Goal: Task Accomplishment & Management: Use online tool/utility

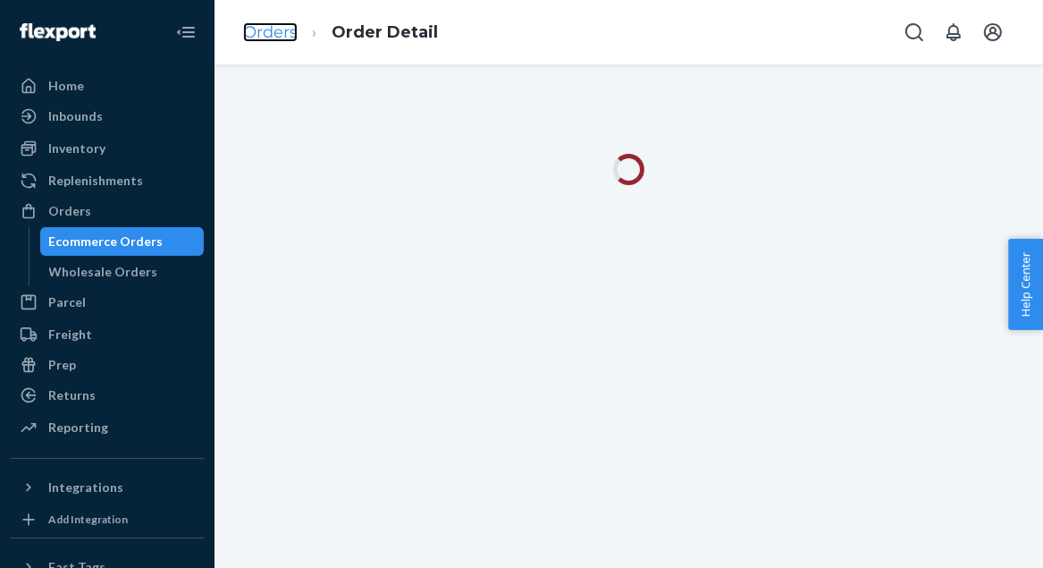
click at [267, 33] on link "Orders" at bounding box center [270, 32] width 55 height 20
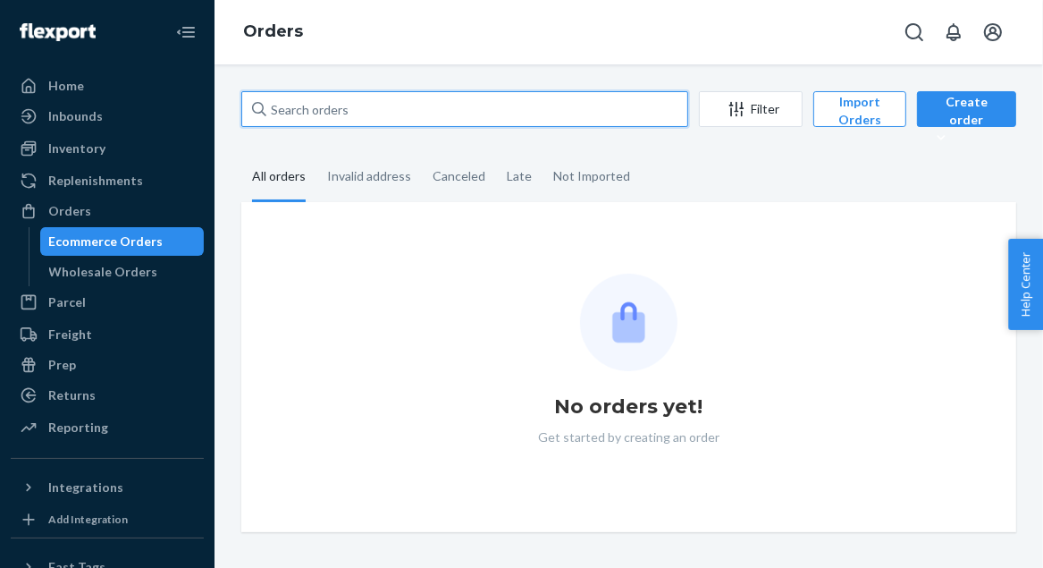
click at [290, 113] on input "text" at bounding box center [464, 109] width 447 height 36
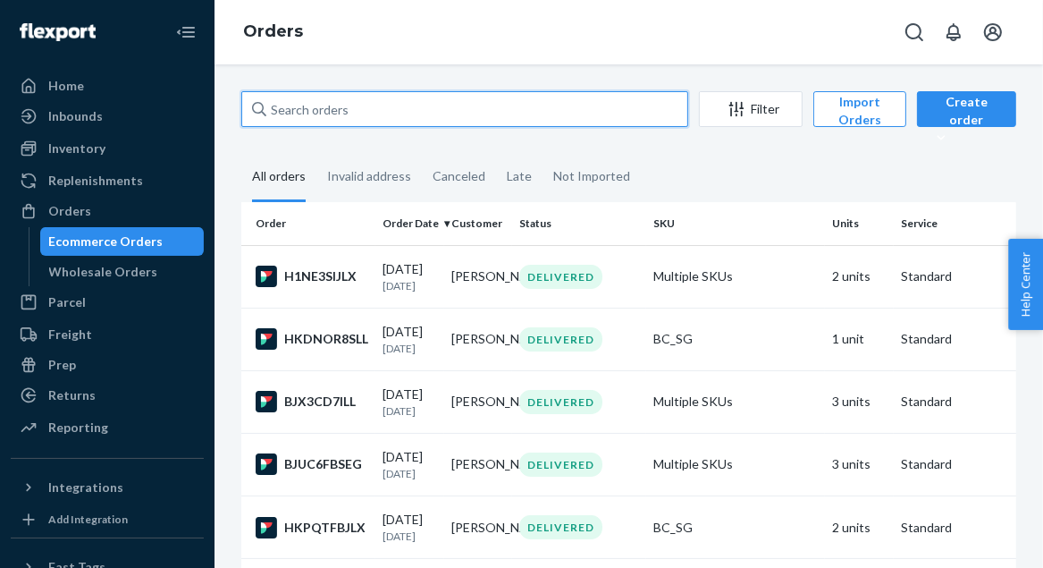
paste input "[PERSON_NAME]"
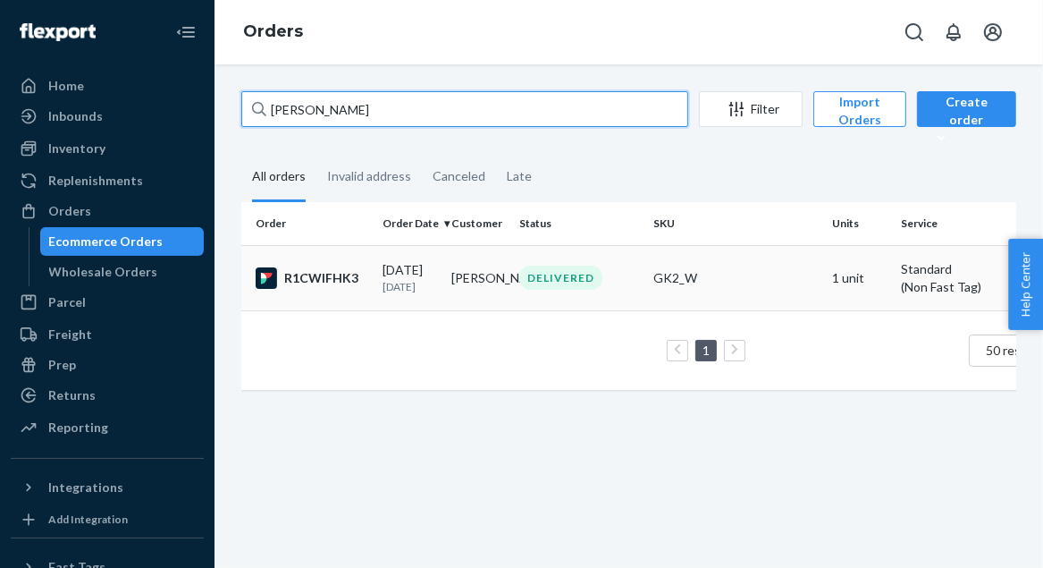
type input "[PERSON_NAME]"
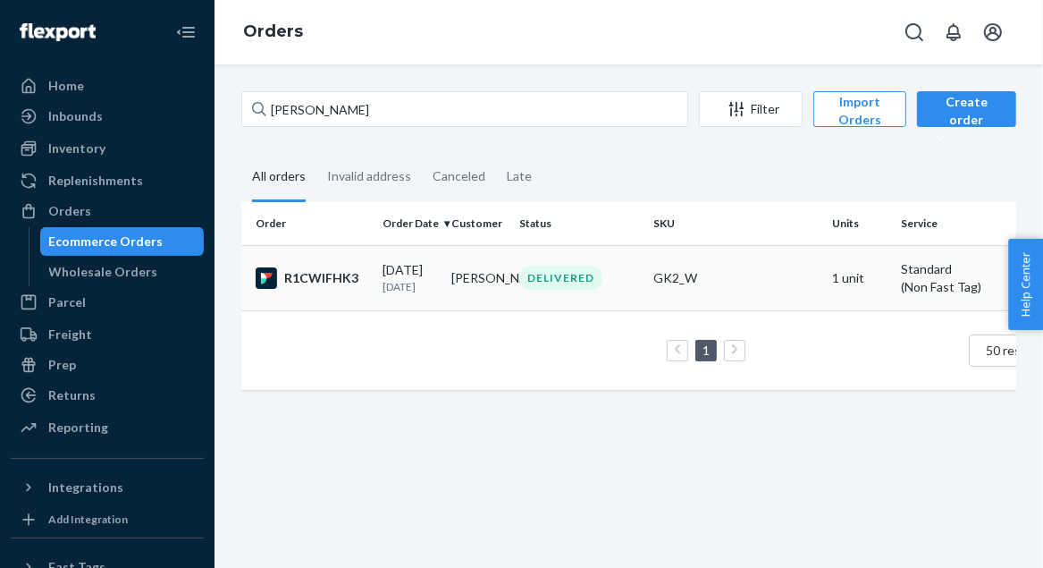
click at [474, 281] on td "[PERSON_NAME]" at bounding box center [478, 277] width 69 height 65
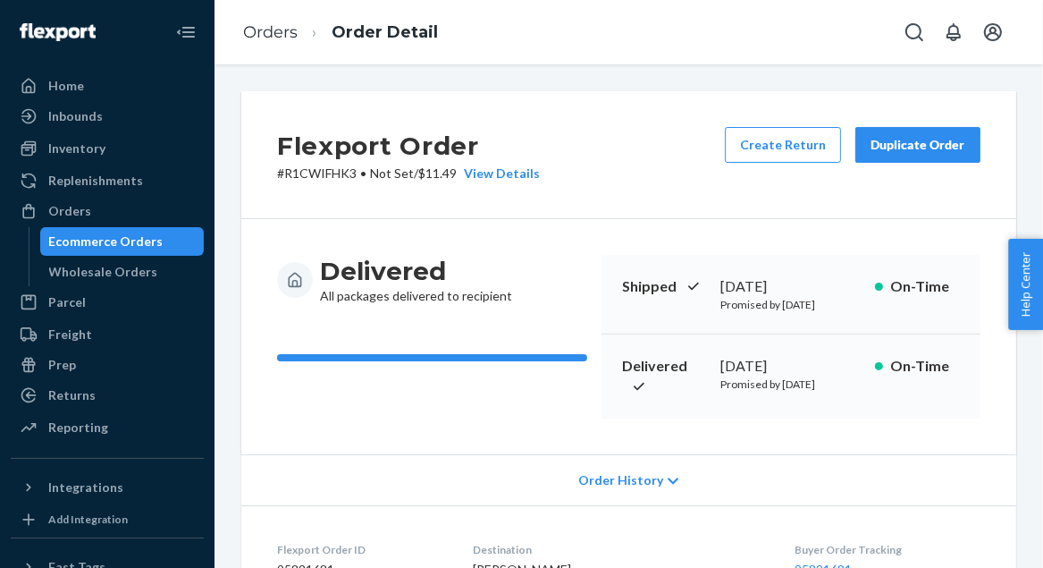
click at [878, 145] on div "Duplicate Order" at bounding box center [918, 145] width 95 height 18
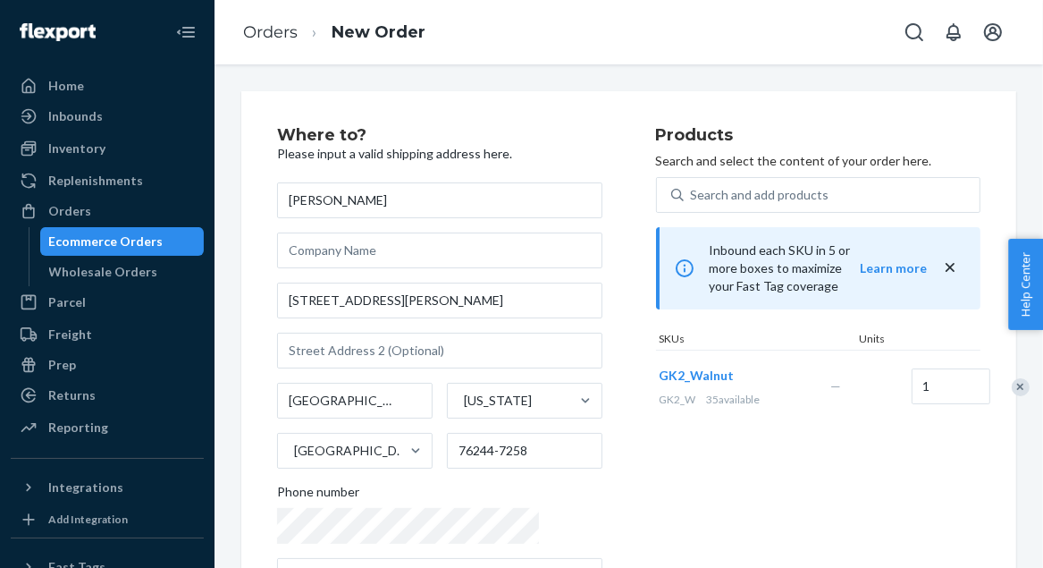
click at [1012, 378] on div "Remove Item" at bounding box center [1021, 387] width 18 height 18
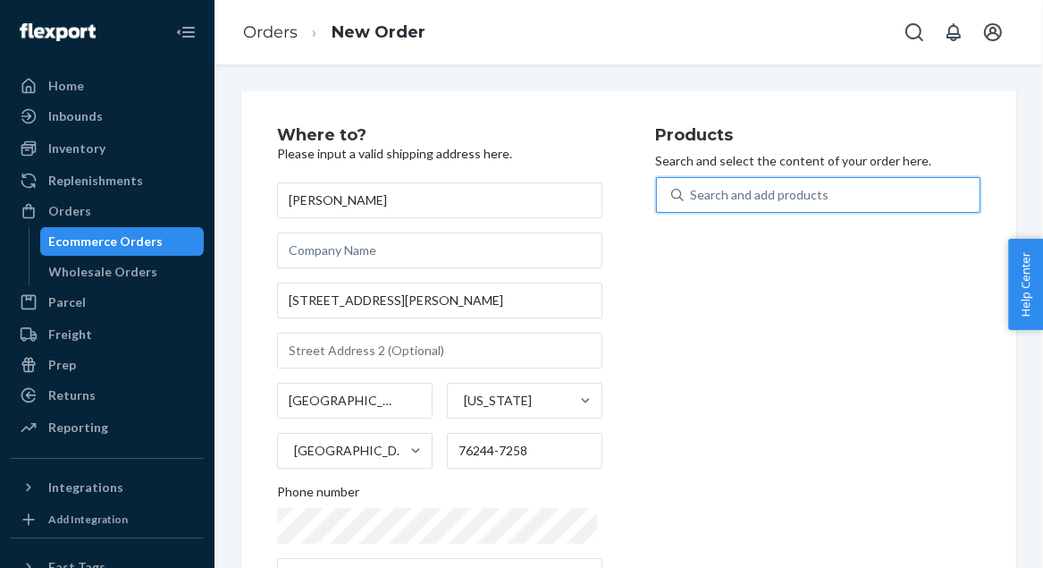
click at [752, 198] on div "Search and add products" at bounding box center [760, 195] width 139 height 18
click at [693, 198] on input "0 results available. Use Up and Down to choose options, press Enter to select t…" at bounding box center [692, 195] width 2 height 18
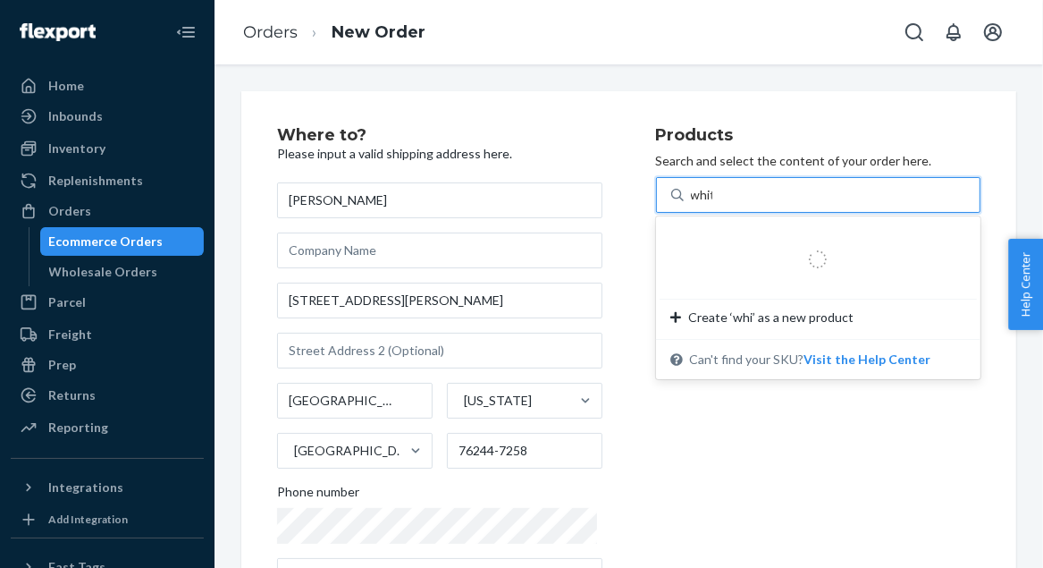
type input "white"
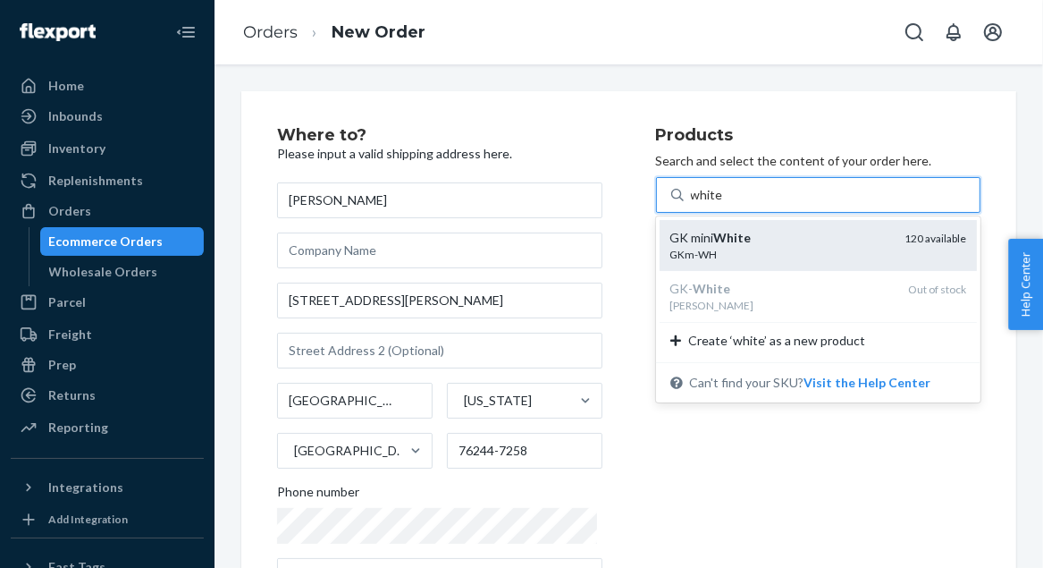
click at [748, 233] on div "GK mini White" at bounding box center [780, 238] width 221 height 18
click at [724, 204] on input "white" at bounding box center [707, 195] width 33 height 18
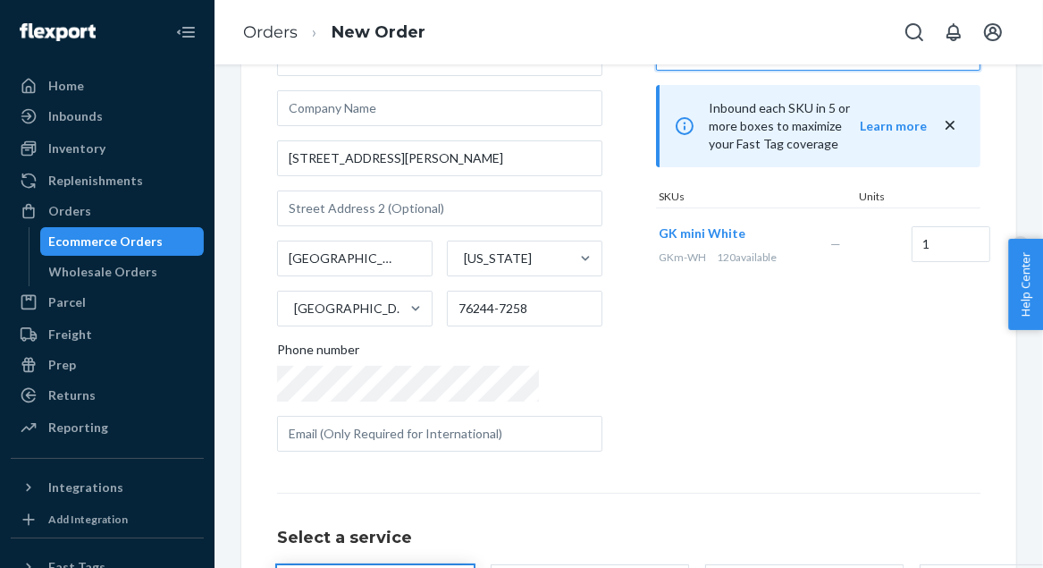
scroll to position [216, 0]
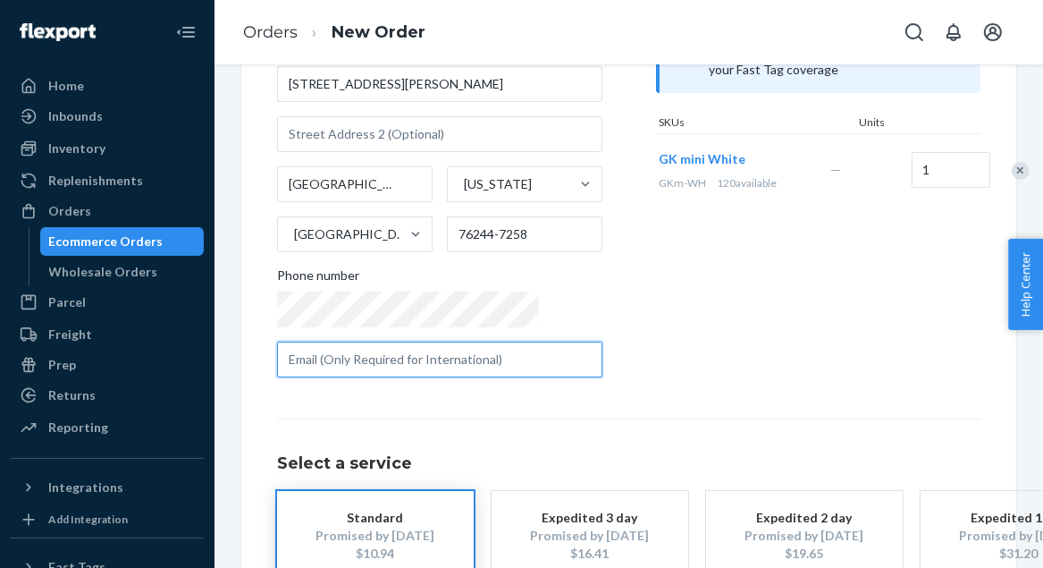
click at [386, 360] on input "text" at bounding box center [439, 359] width 325 height 36
paste input "[EMAIL_ADDRESS][DOMAIN_NAME]"
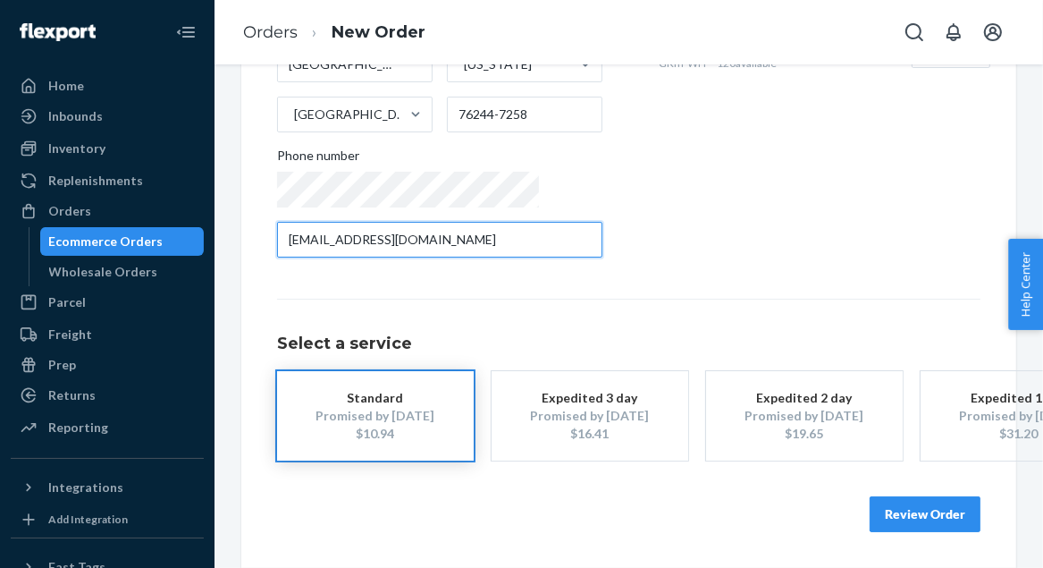
scroll to position [346, 0]
type input "[EMAIL_ADDRESS][DOMAIN_NAME]"
click at [903, 510] on button "Review Order" at bounding box center [925, 514] width 111 height 36
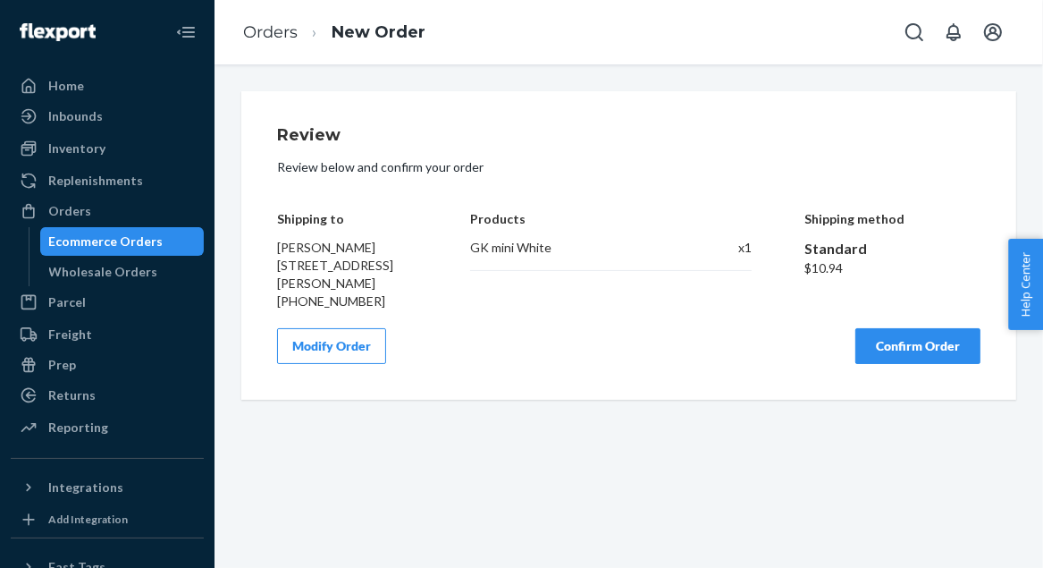
click at [889, 364] on button "Confirm Order" at bounding box center [917, 346] width 125 height 36
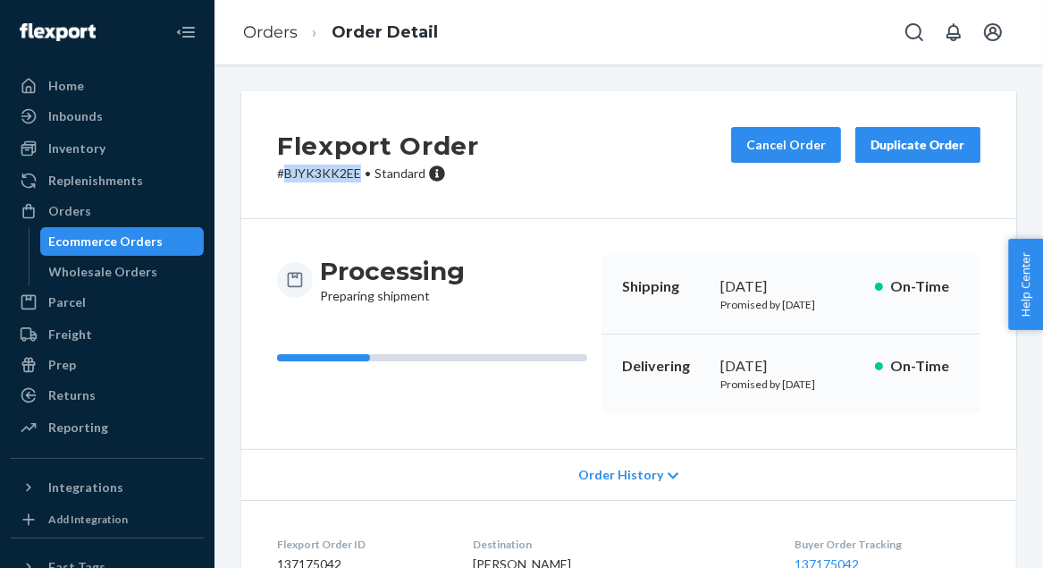
drag, startPoint x: 282, startPoint y: 178, endPoint x: 363, endPoint y: 177, distance: 80.5
click at [363, 177] on p "# BJYK3KK2EE • Standard" at bounding box center [378, 173] width 202 height 18
copy p "BJYK3KK2EE"
click at [255, 35] on link "Orders" at bounding box center [270, 32] width 55 height 20
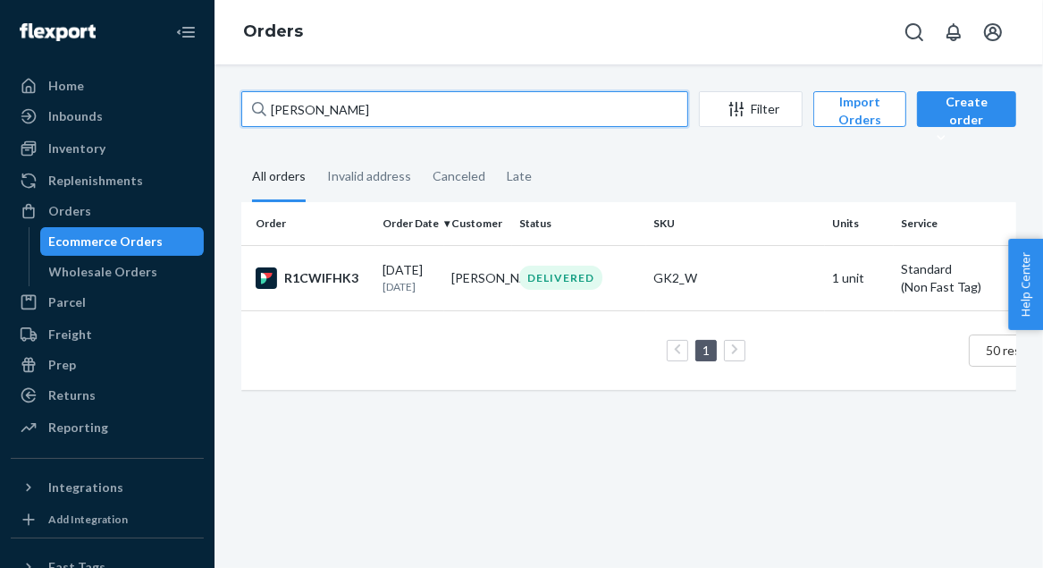
click at [285, 107] on input "[PERSON_NAME]" at bounding box center [464, 109] width 447 height 36
paste input "[PERSON_NAME]"
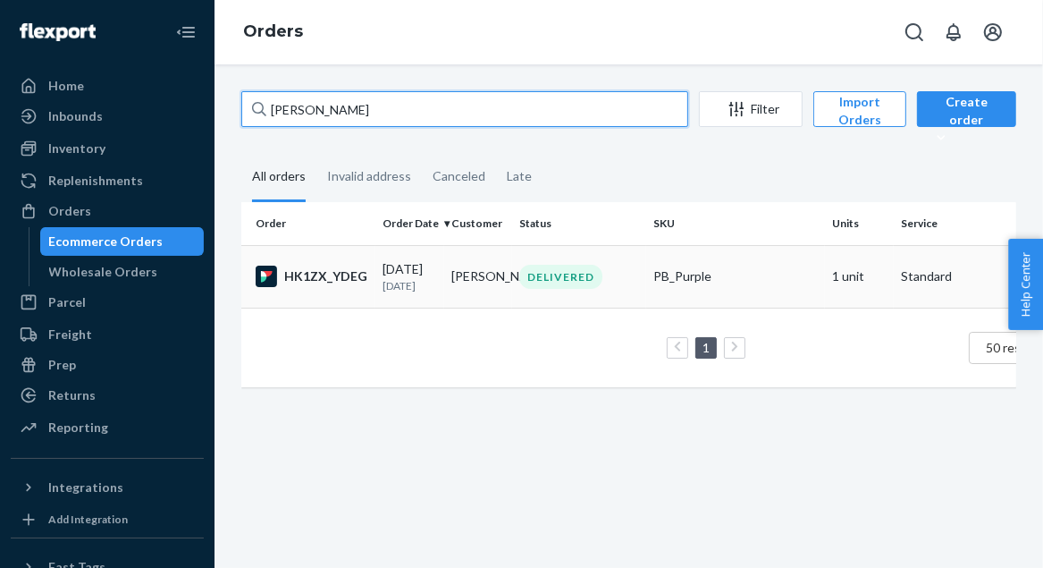
type input "[PERSON_NAME]"
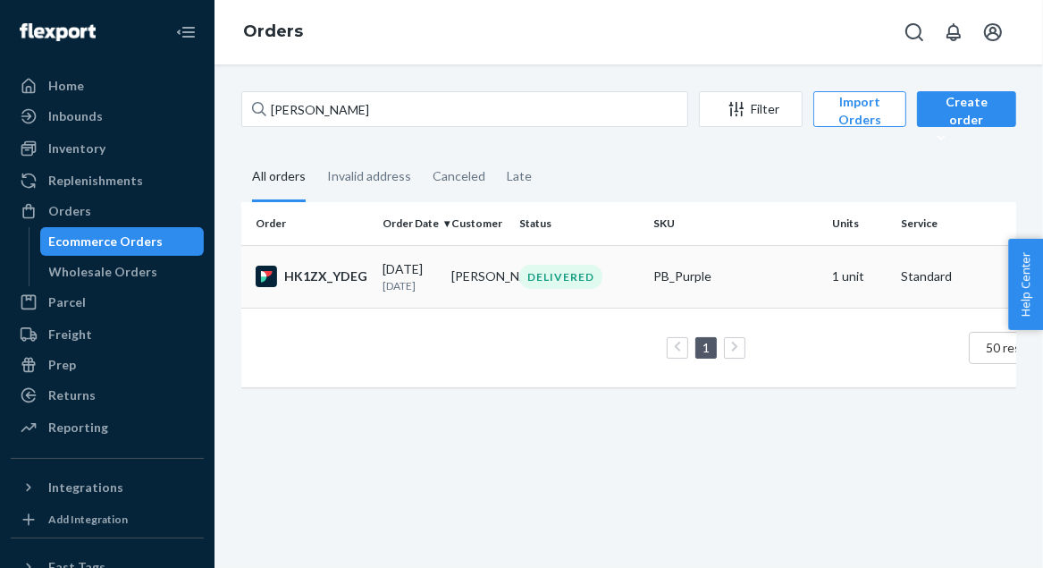
click at [466, 274] on td "[PERSON_NAME]" at bounding box center [478, 276] width 69 height 63
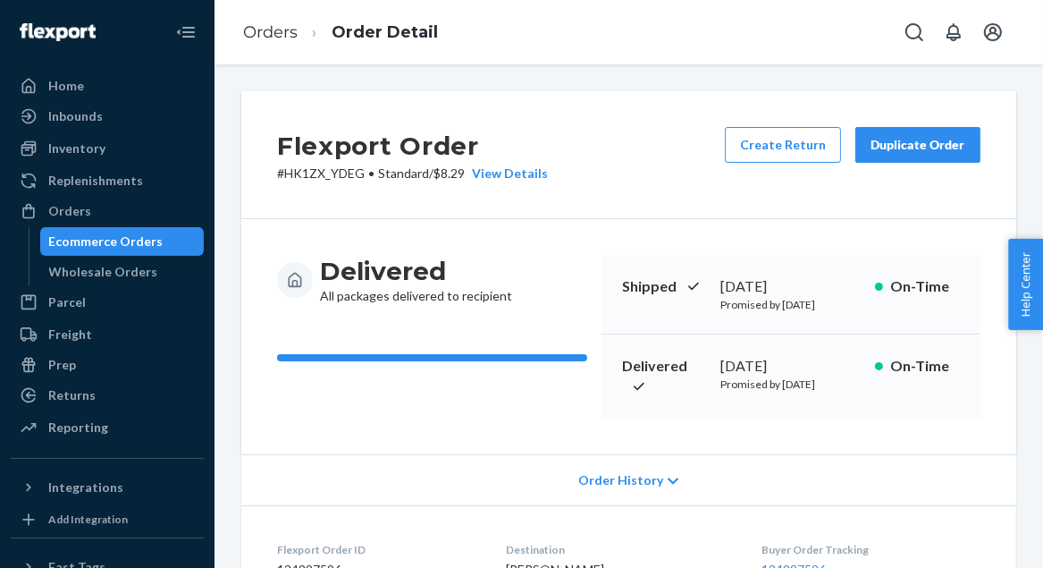
click at [895, 140] on div "Duplicate Order" at bounding box center [918, 145] width 95 height 18
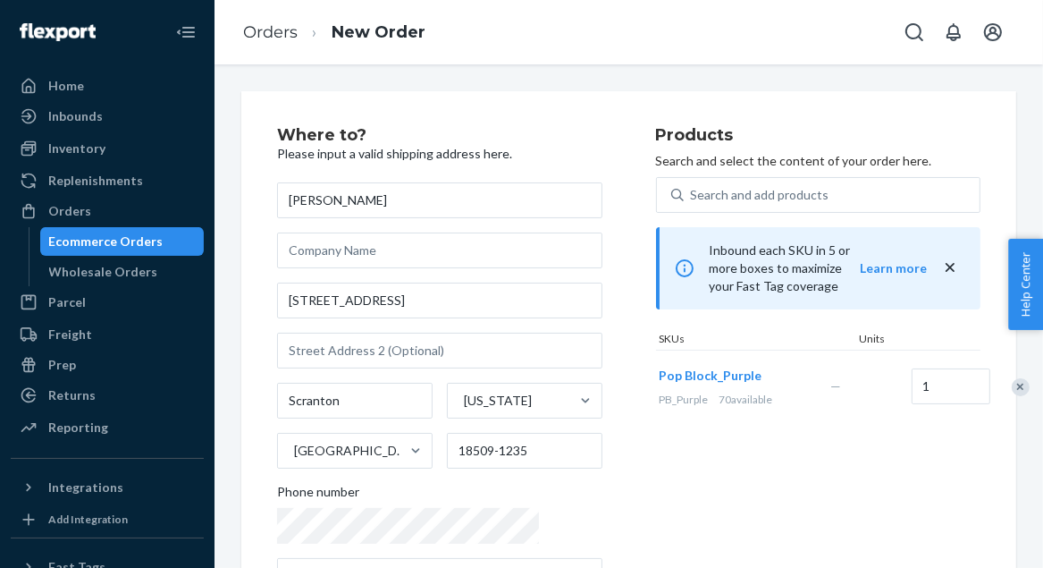
click at [1012, 378] on div "Remove Item" at bounding box center [1021, 387] width 18 height 18
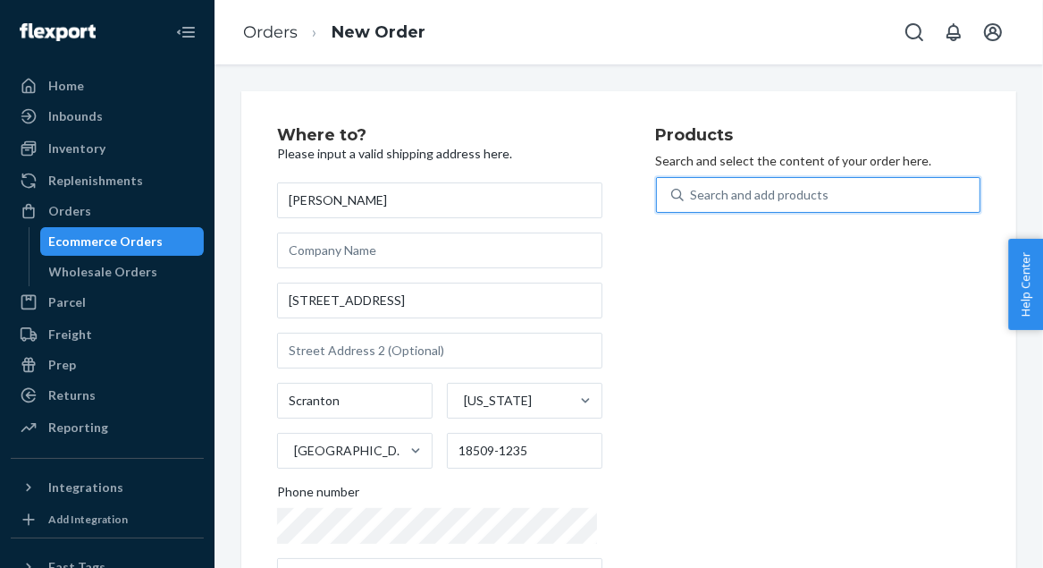
click at [703, 193] on div "Search and add products" at bounding box center [760, 195] width 139 height 18
click at [693, 193] on input "0 results available. Use Up and Down to choose options, press Enter to select t…" at bounding box center [692, 195] width 2 height 18
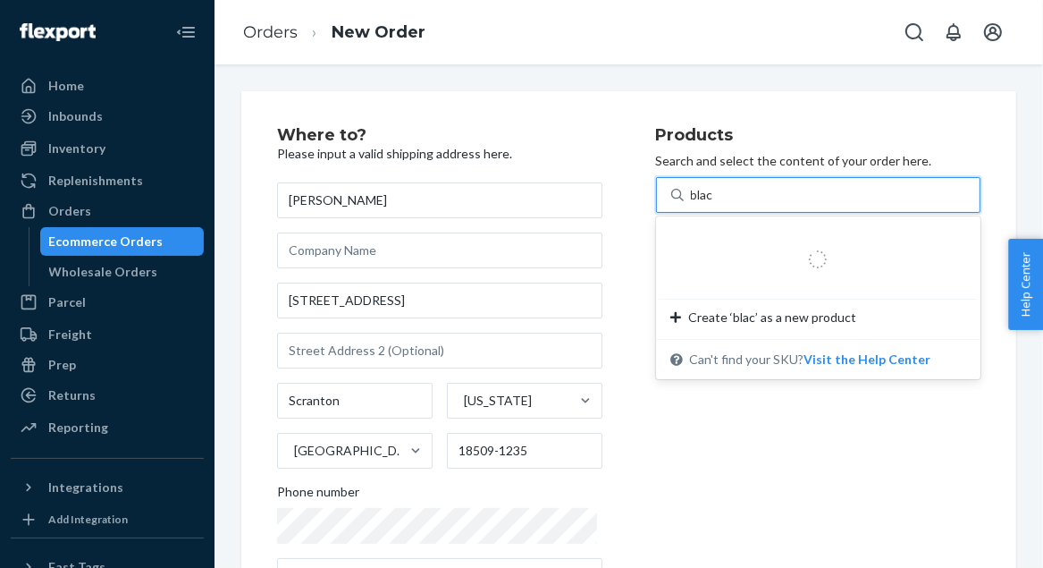
type input "black"
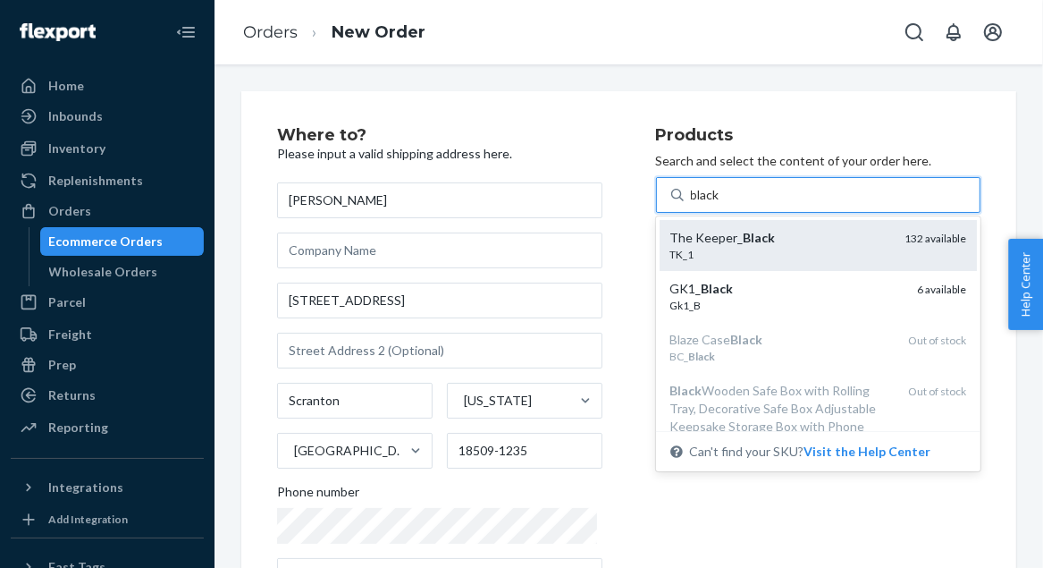
click at [724, 248] on div "TK_1" at bounding box center [780, 254] width 221 height 15
click at [721, 204] on input "black" at bounding box center [706, 195] width 30 height 18
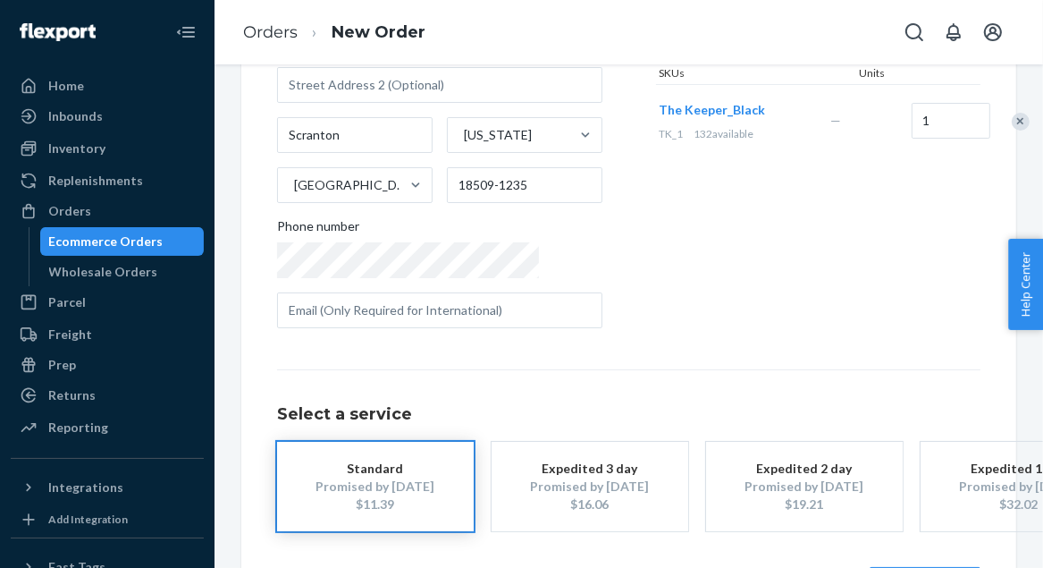
scroll to position [346, 0]
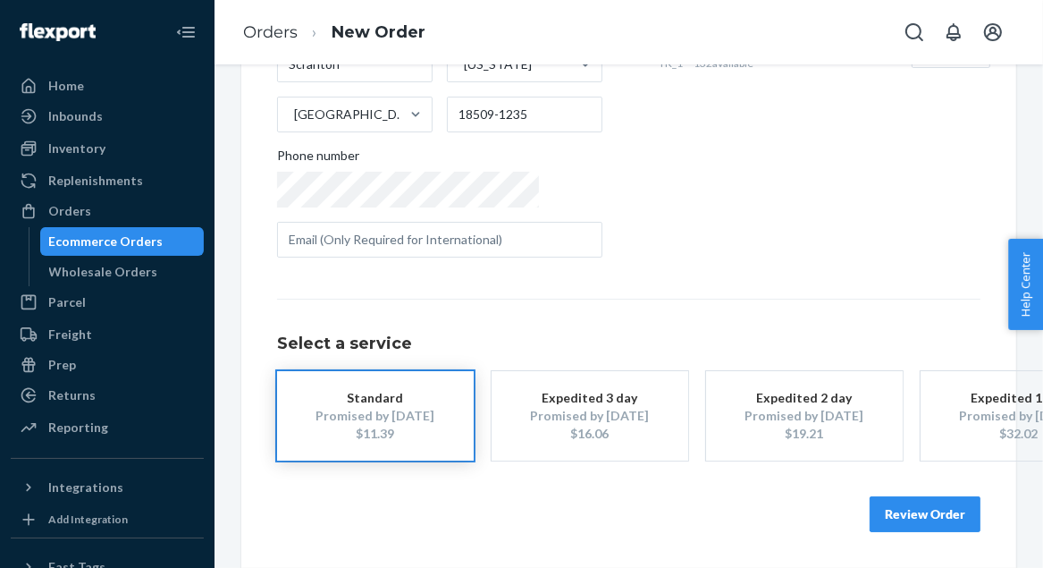
click at [897, 496] on button "Review Order" at bounding box center [925, 514] width 111 height 36
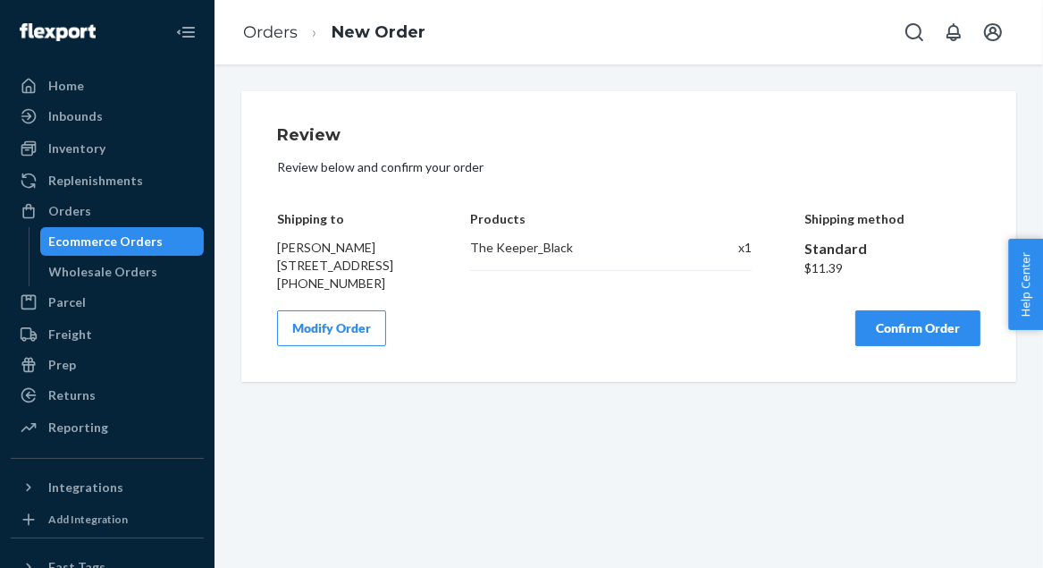
click at [868, 346] on button "Confirm Order" at bounding box center [917, 328] width 125 height 36
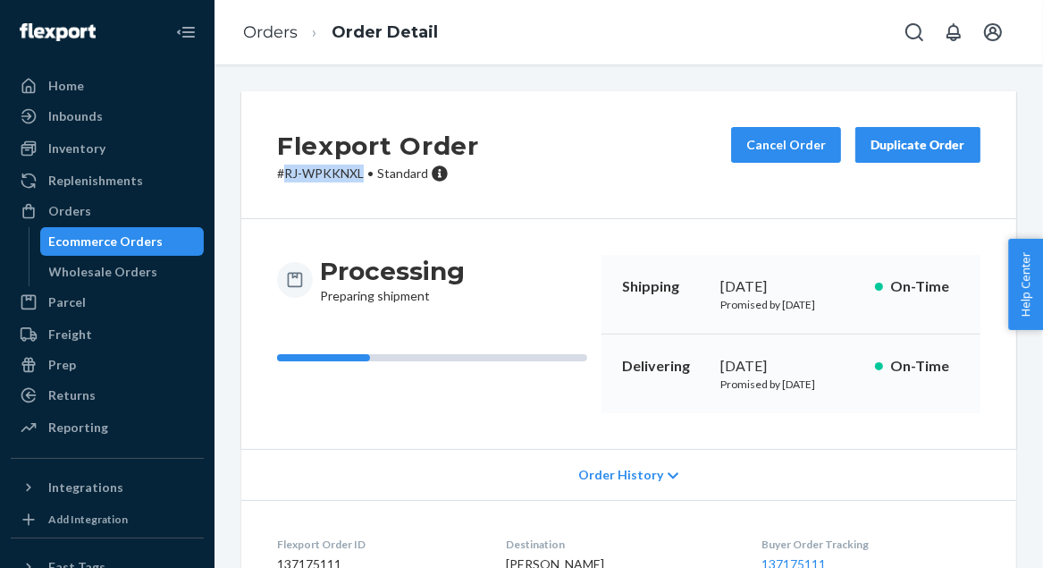
drag, startPoint x: 286, startPoint y: 177, endPoint x: 364, endPoint y: 181, distance: 77.8
click at [364, 181] on p "# RJ-WPKKNXL • Standard" at bounding box center [378, 173] width 202 height 18
copy p "RJ-WPKKNXL"
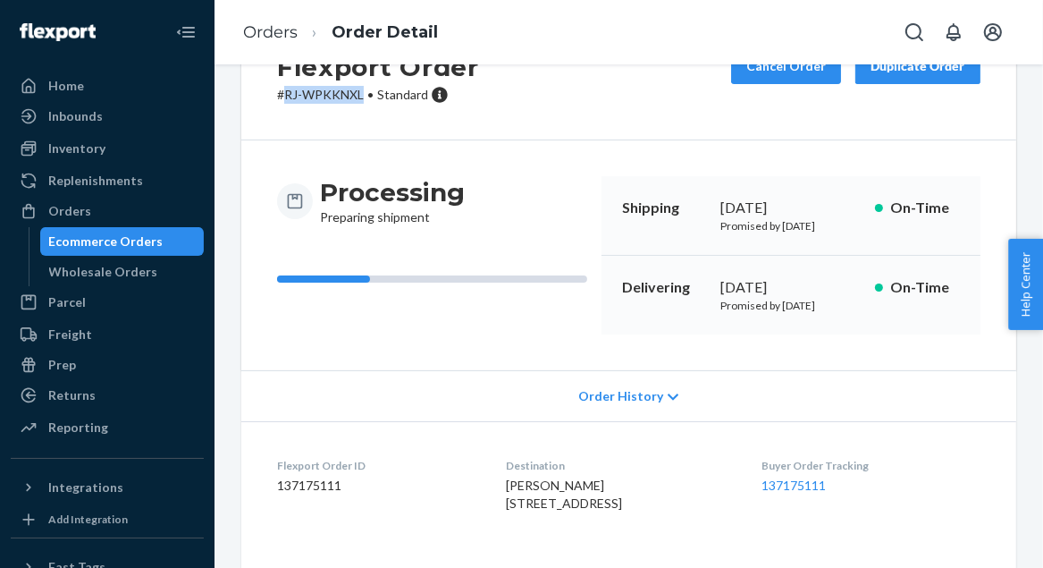
scroll to position [250, 0]
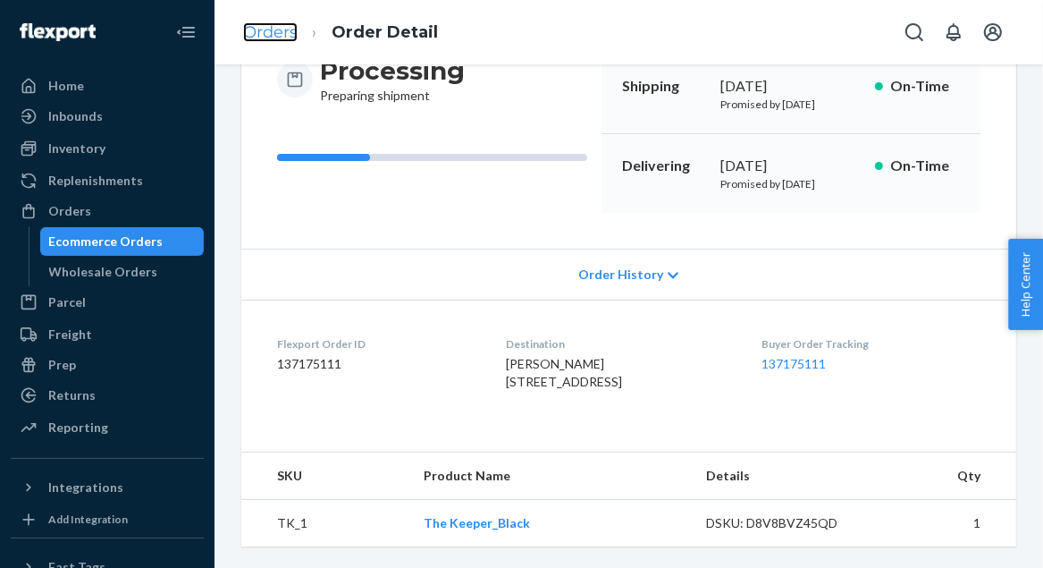
click at [260, 30] on link "Orders" at bounding box center [270, 32] width 55 height 20
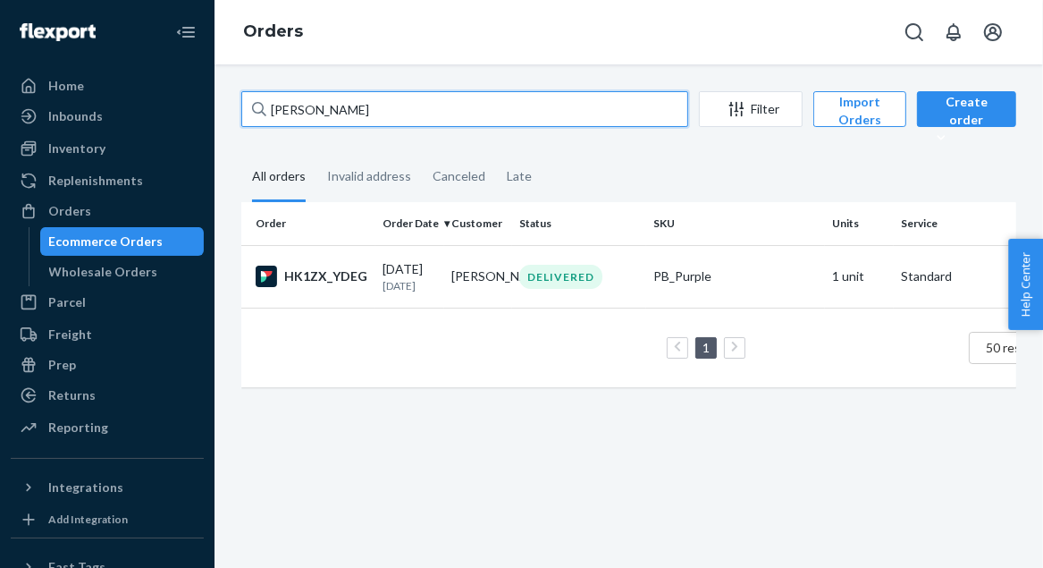
click at [306, 105] on input "[PERSON_NAME]" at bounding box center [464, 109] width 447 height 36
paste input "[PERSON_NAME]"
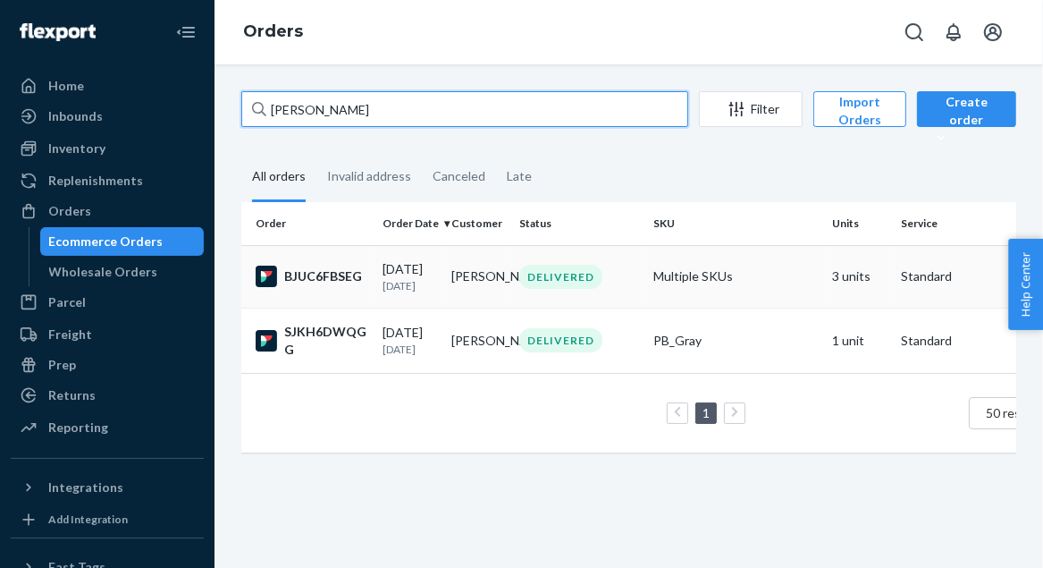
type input "[PERSON_NAME]"
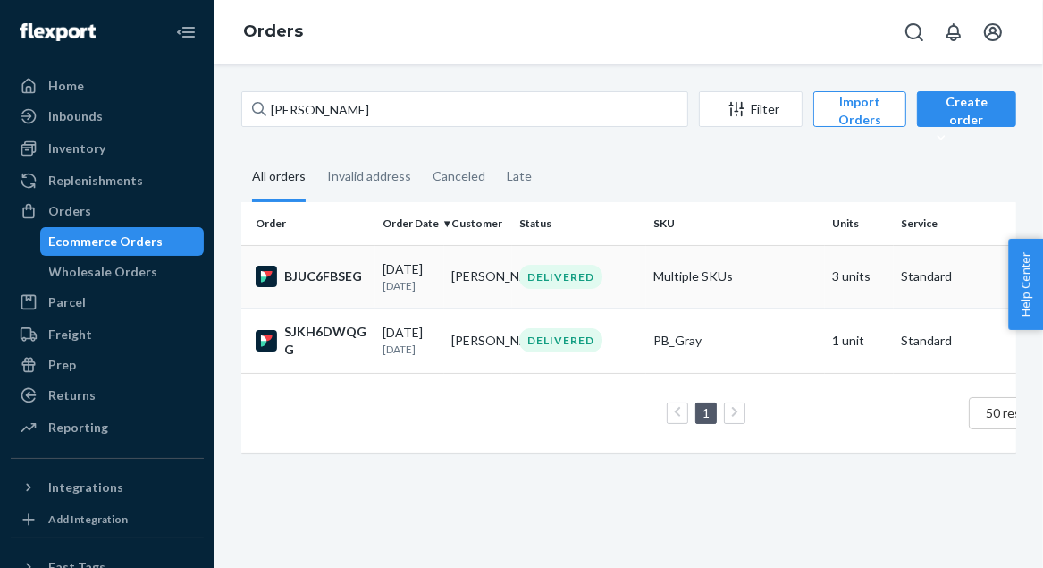
click at [546, 279] on div "DELIVERED" at bounding box center [560, 277] width 83 height 24
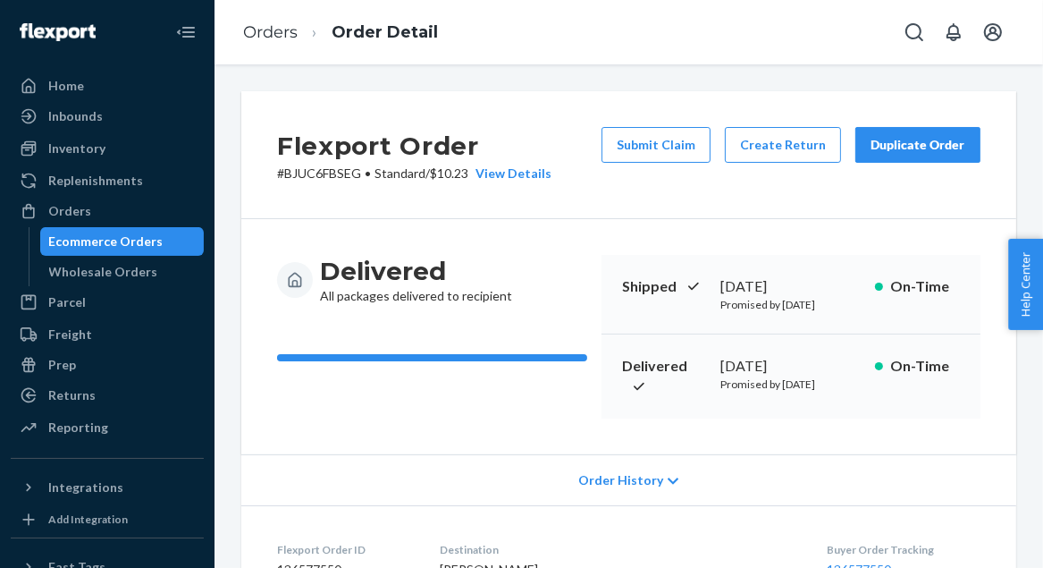
click at [884, 149] on div "Duplicate Order" at bounding box center [918, 145] width 95 height 18
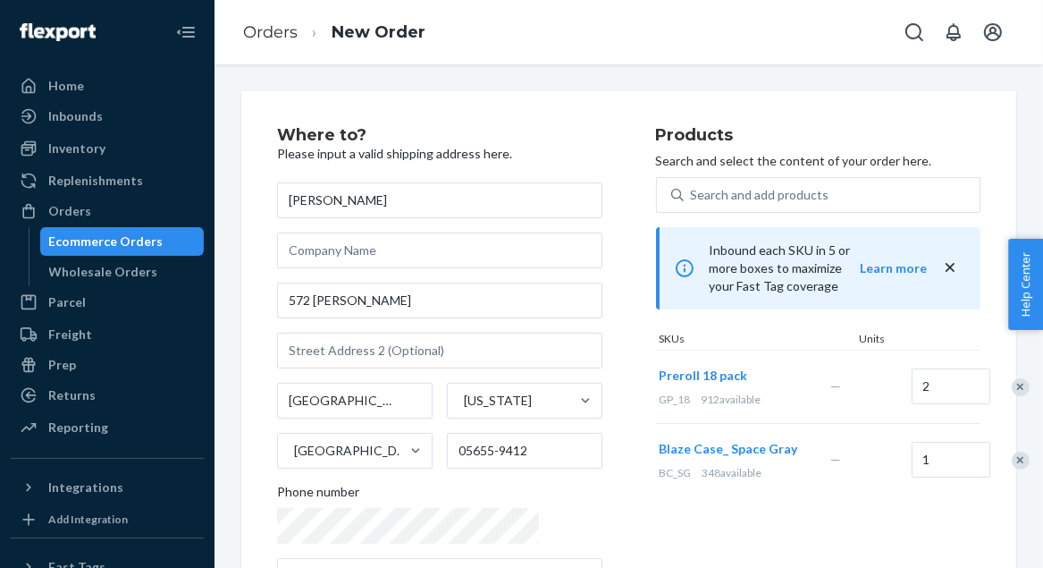
click at [1012, 378] on div "Remove Item" at bounding box center [1021, 387] width 18 height 18
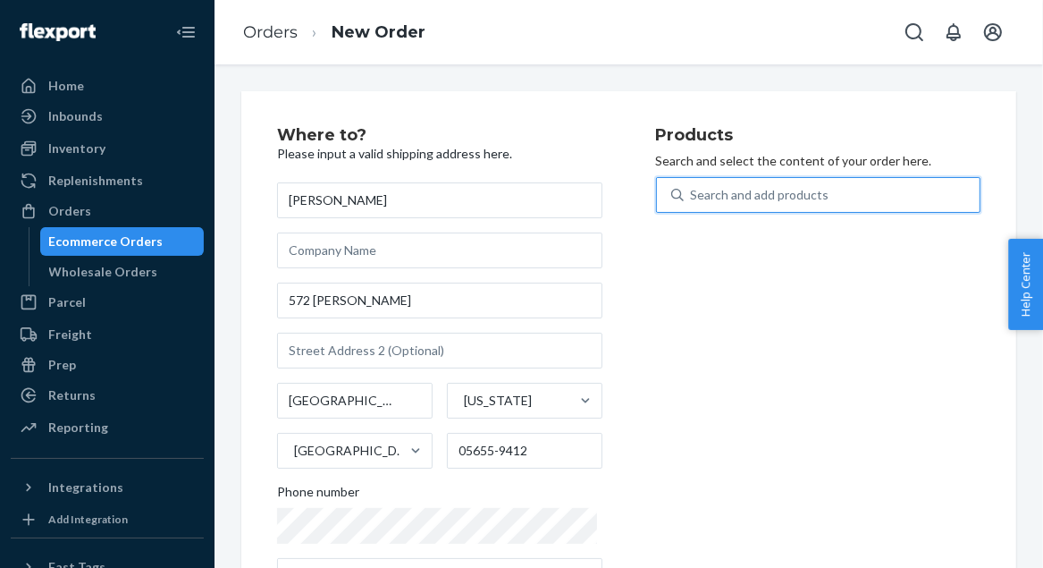
click at [753, 196] on div "Search and add products" at bounding box center [760, 195] width 139 height 18
click at [693, 196] on input "0 results available. Use Up and Down to choose options, press Enter to select t…" at bounding box center [692, 195] width 2 height 18
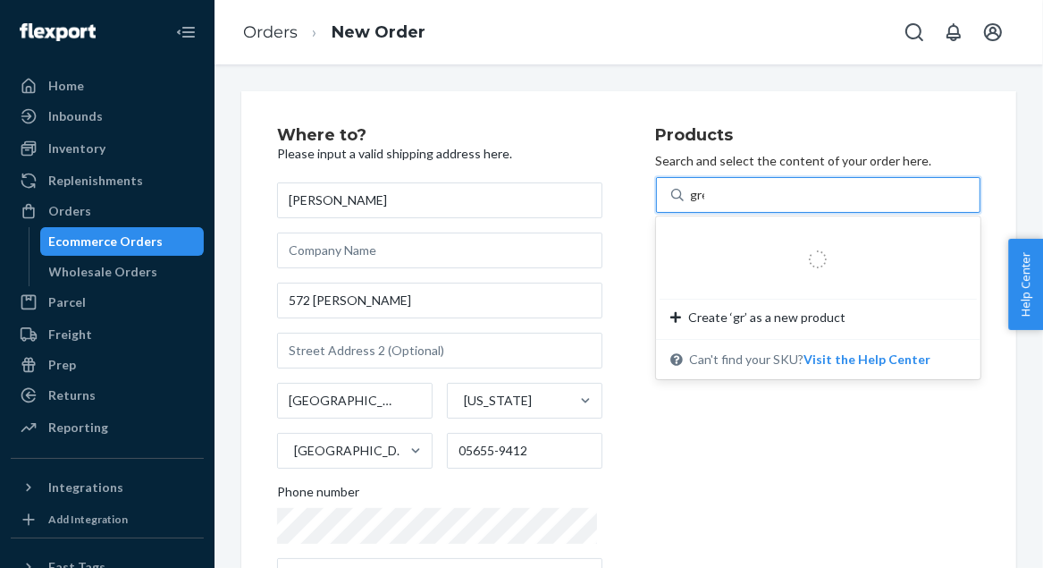
type input "gree"
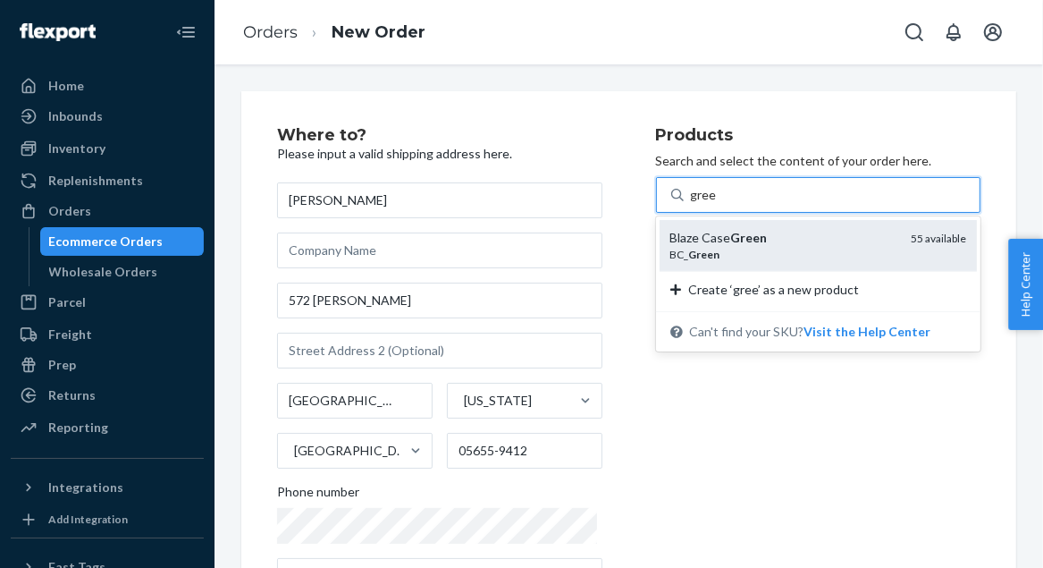
click at [767, 254] on div "BC_ Green" at bounding box center [783, 254] width 227 height 15
click at [717, 204] on input "gree" at bounding box center [704, 195] width 26 height 18
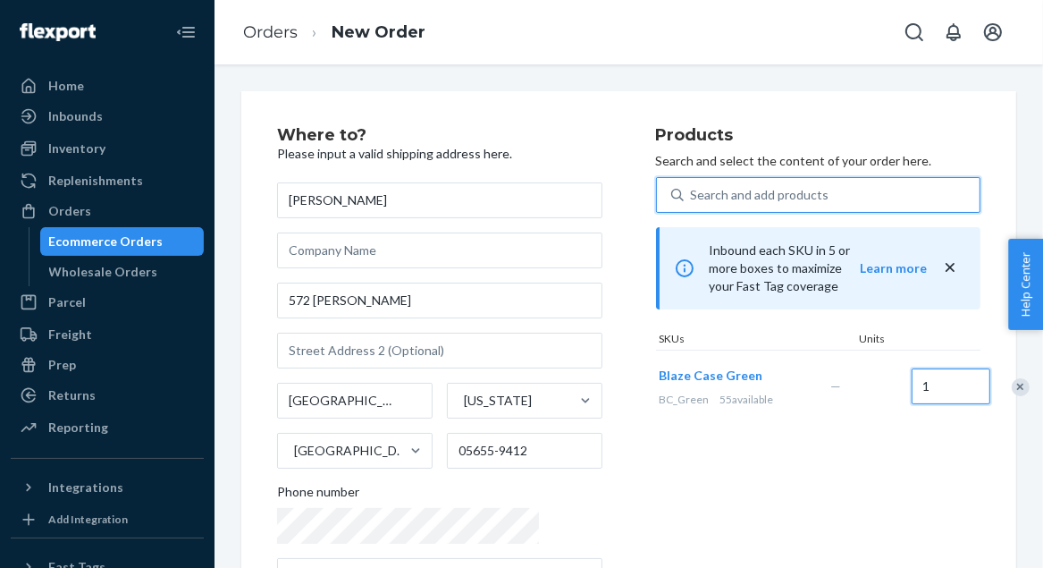
click at [912, 368] on input "1" at bounding box center [951, 386] width 79 height 36
type input "2"
click at [789, 453] on div "Products Search and select the content of your order here. Search and add produ…" at bounding box center [818, 367] width 325 height 481
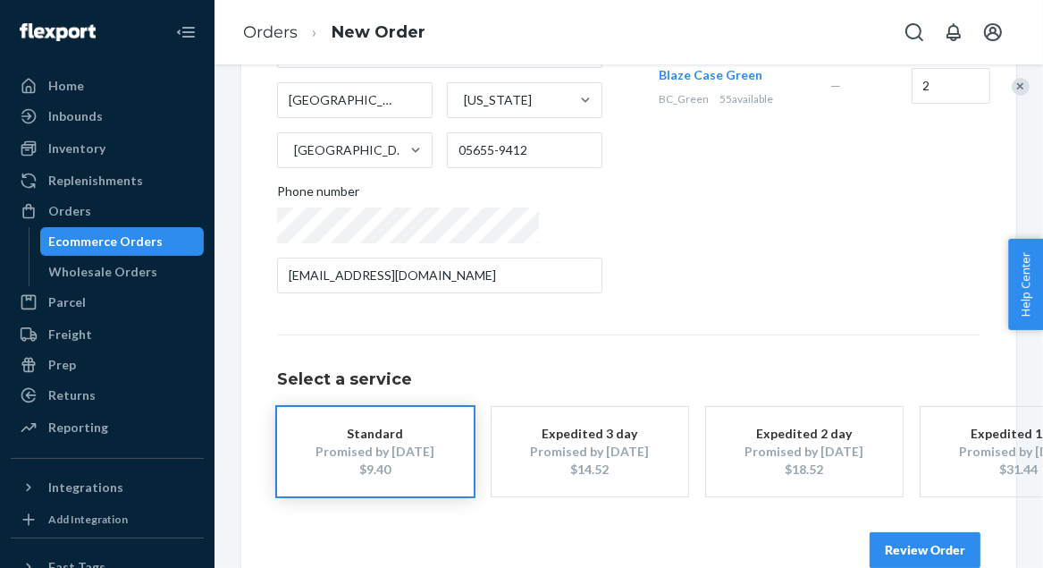
scroll to position [346, 0]
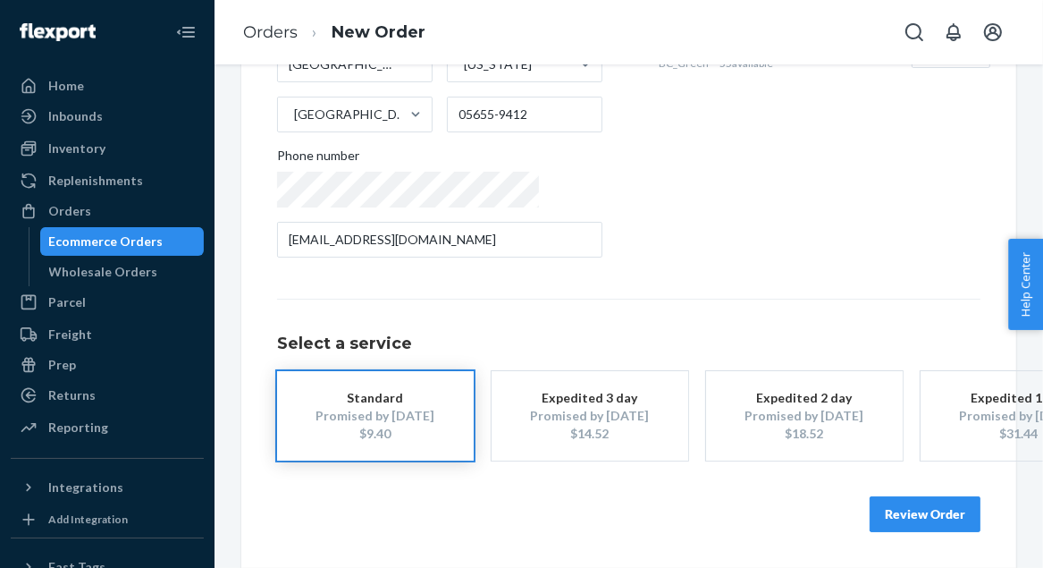
click at [901, 509] on button "Review Order" at bounding box center [925, 514] width 111 height 36
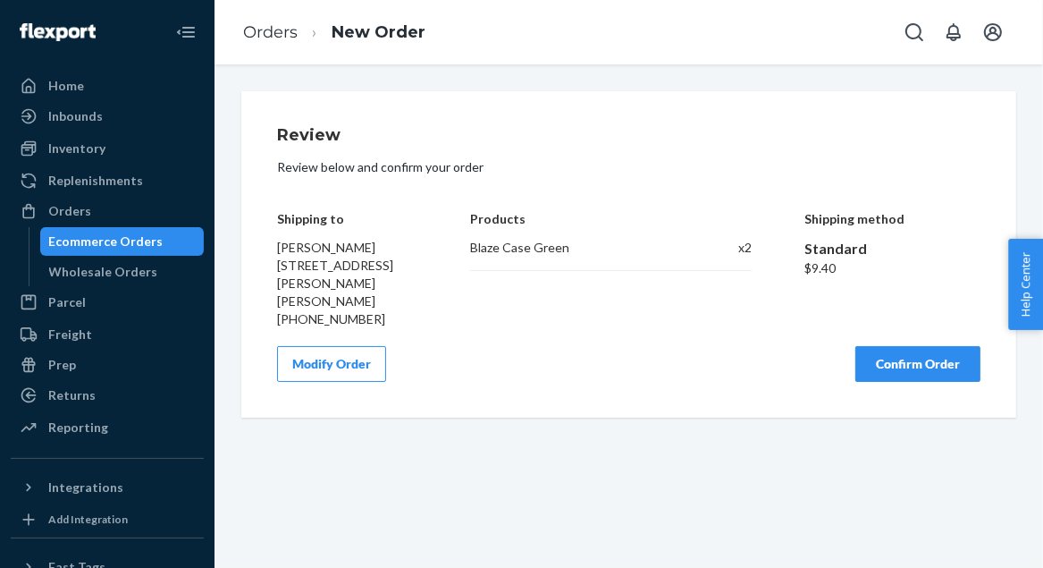
scroll to position [0, 0]
click at [881, 365] on button "Confirm Order" at bounding box center [917, 364] width 125 height 36
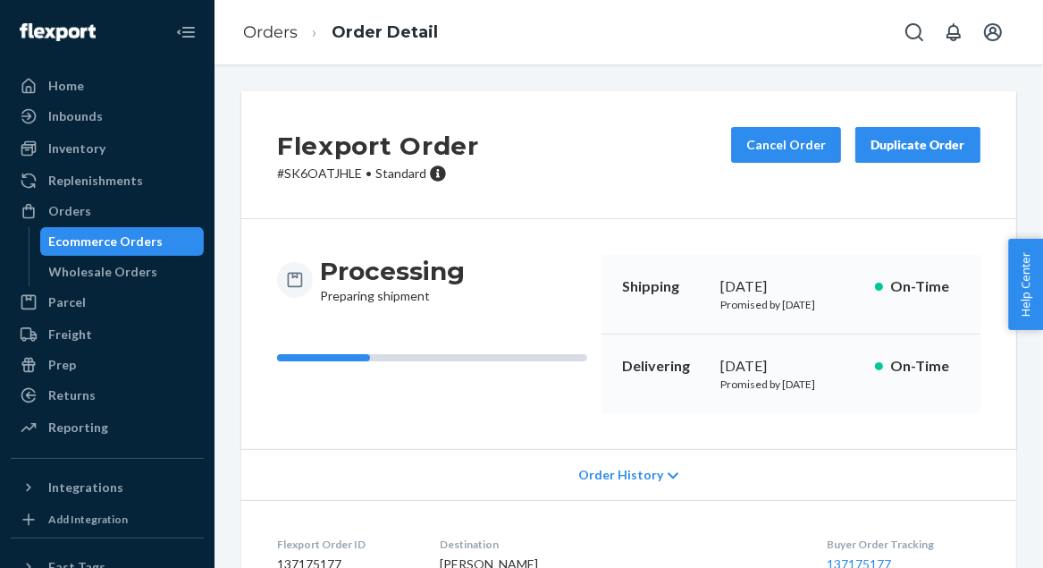
click at [285, 175] on p "# SK6OATJHLE • Standard" at bounding box center [378, 173] width 202 height 18
click at [285, 174] on p "# SK6OATJHLE • Standard" at bounding box center [378, 173] width 202 height 18
copy p "SK6OATJHLE"
click at [914, 146] on div "Duplicate Order" at bounding box center [918, 145] width 95 height 18
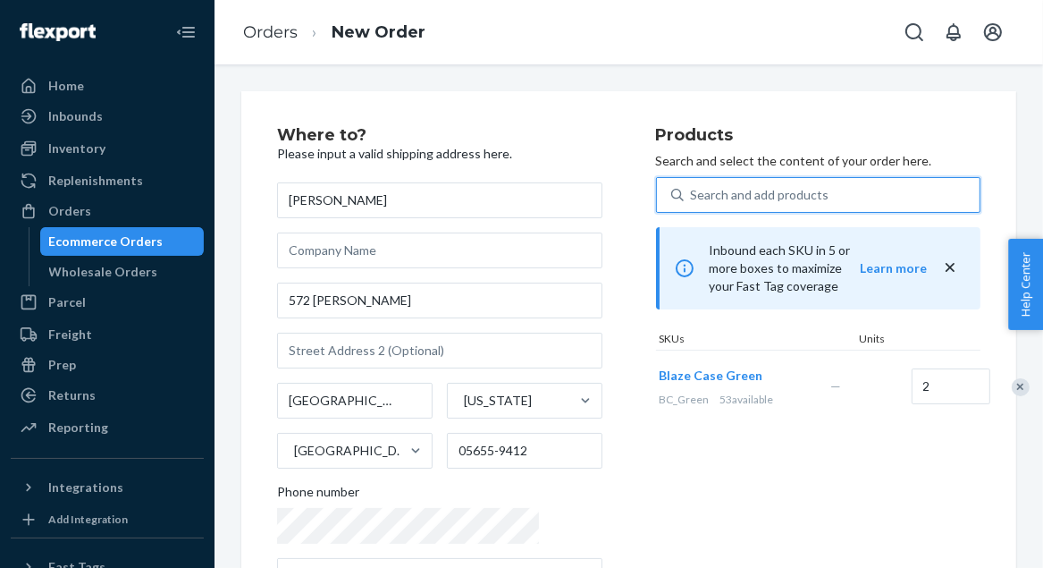
click at [749, 197] on div "Search and add products" at bounding box center [760, 195] width 139 height 18
click at [693, 197] on input "0 results available. Use Up and Down to choose options, press Enter to select t…" at bounding box center [692, 195] width 2 height 18
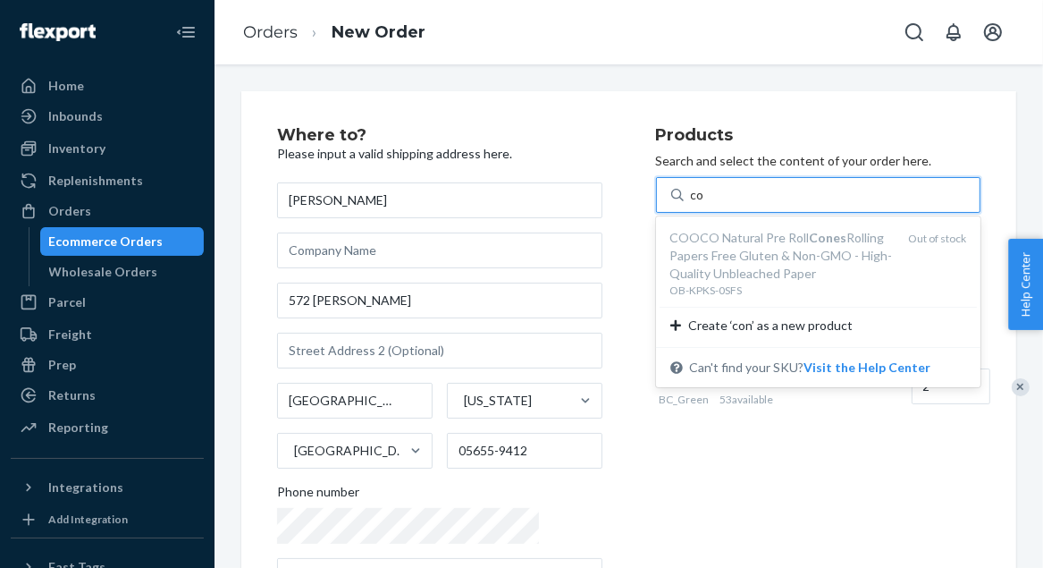
type input "c"
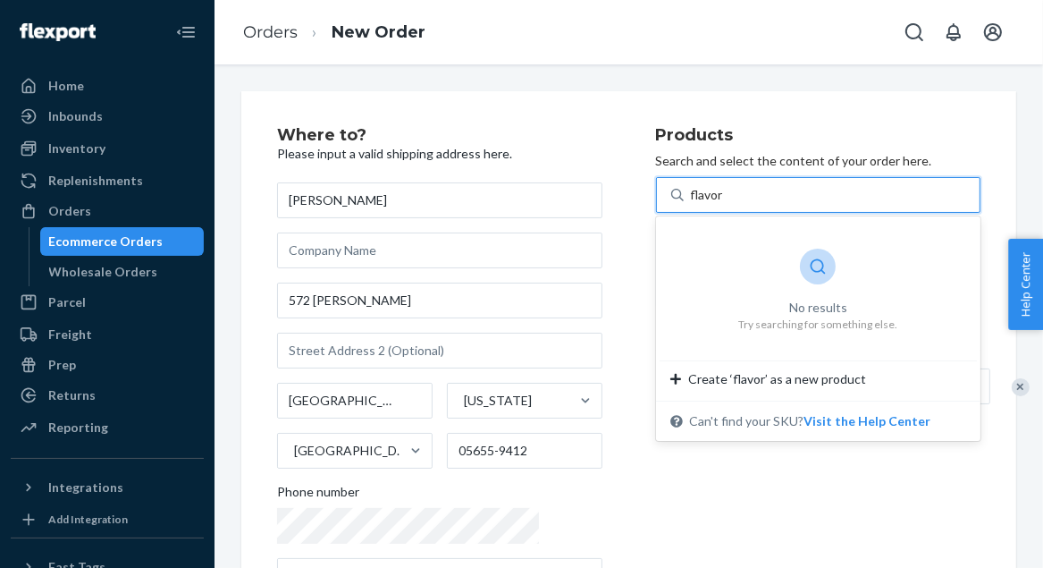
type input "flavor"
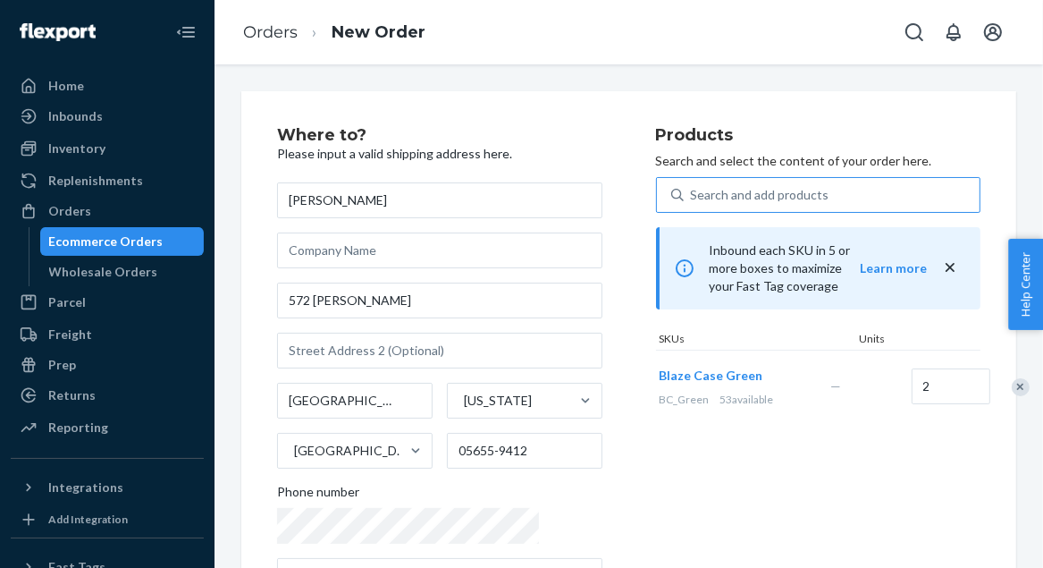
click at [683, 473] on div "Products Search and select the content of your order here. Search and add produ…" at bounding box center [818, 367] width 325 height 481
click at [1012, 378] on div "Remove Item" at bounding box center [1021, 387] width 18 height 18
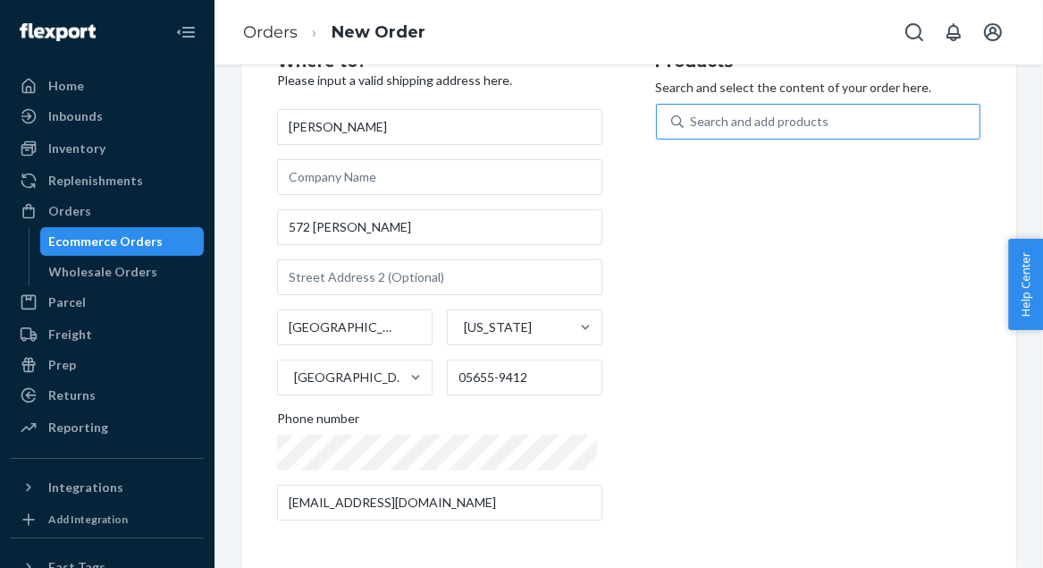
scroll to position [75, 0]
click at [261, 29] on link "Orders" at bounding box center [270, 32] width 55 height 20
